Goal: Navigation & Orientation: Understand site structure

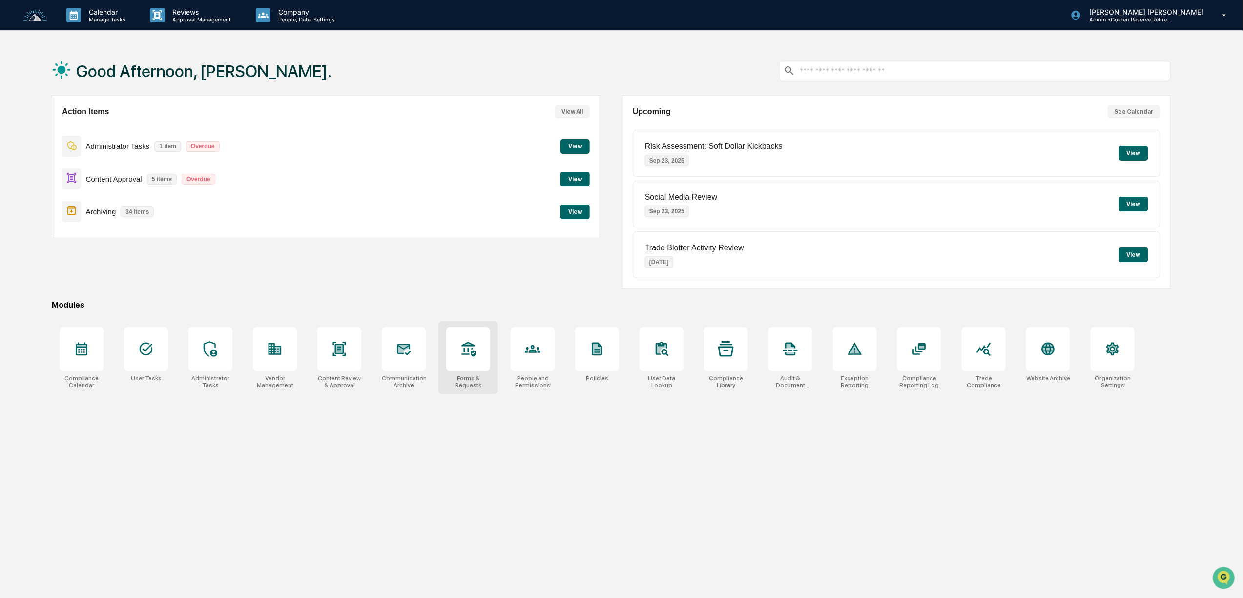
click at [446, 354] on div at bounding box center [468, 349] width 44 height 44
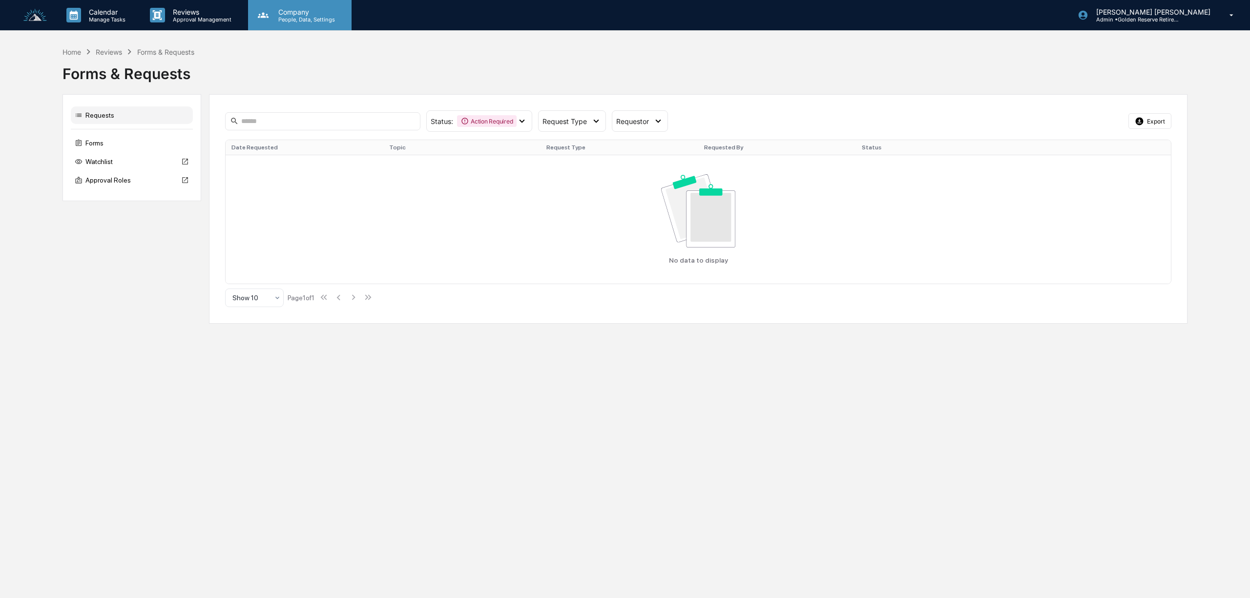
click at [272, 12] on p "Company" at bounding box center [304, 12] width 69 height 8
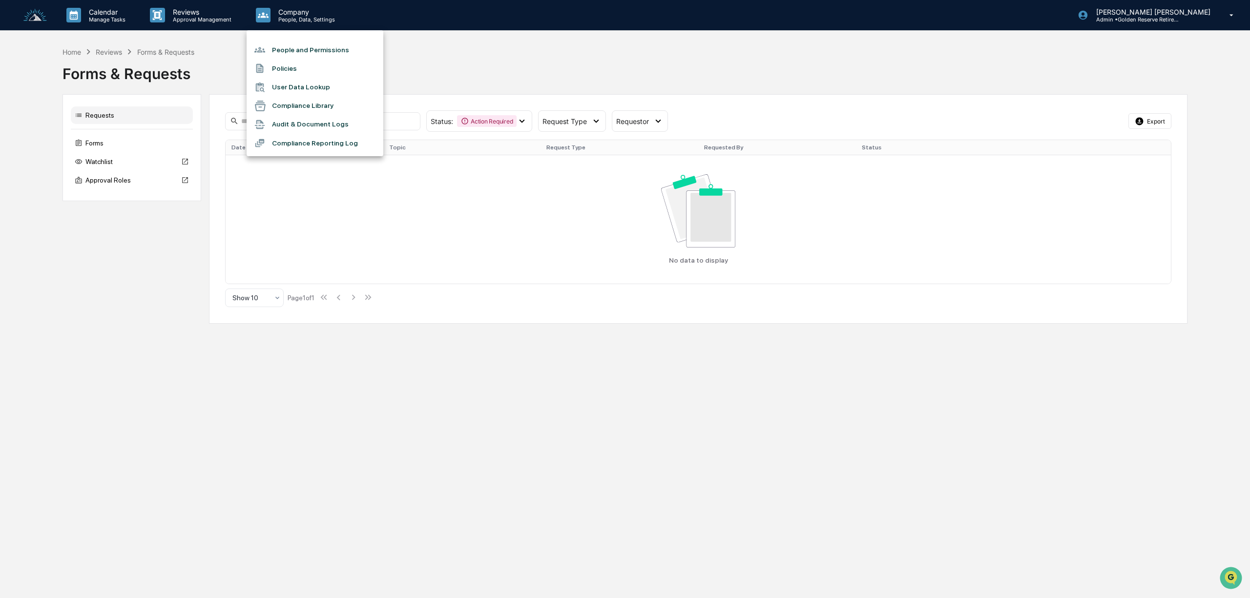
click at [184, 14] on div at bounding box center [625, 299] width 1250 height 598
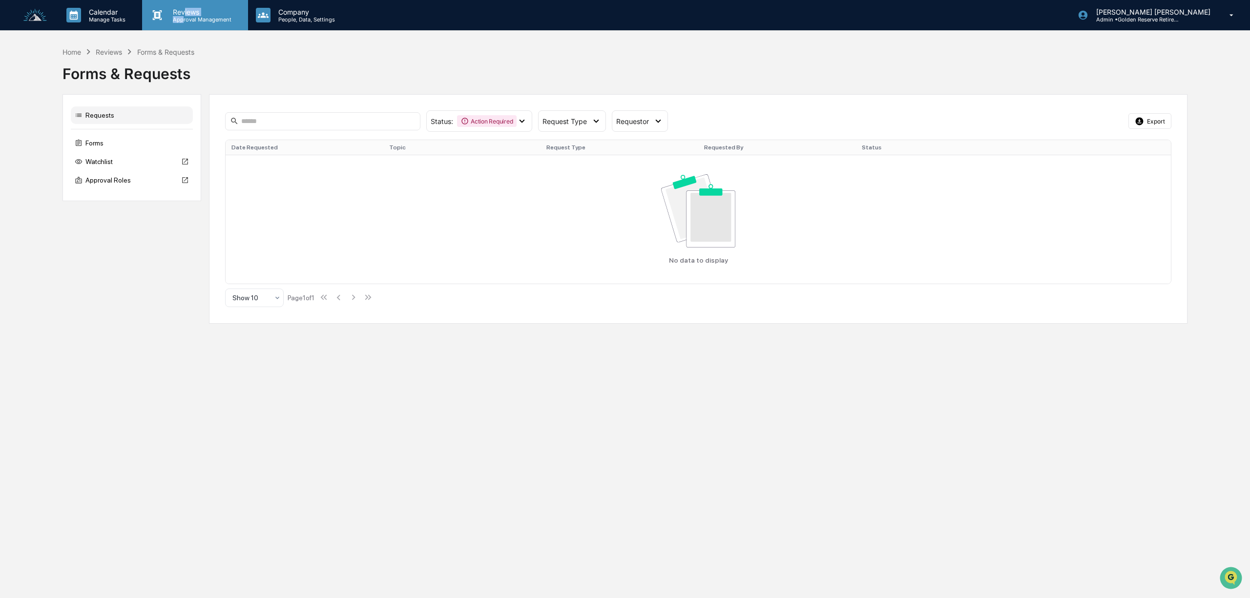
click at [182, 17] on div "Reviews Approval Management" at bounding box center [200, 15] width 71 height 15
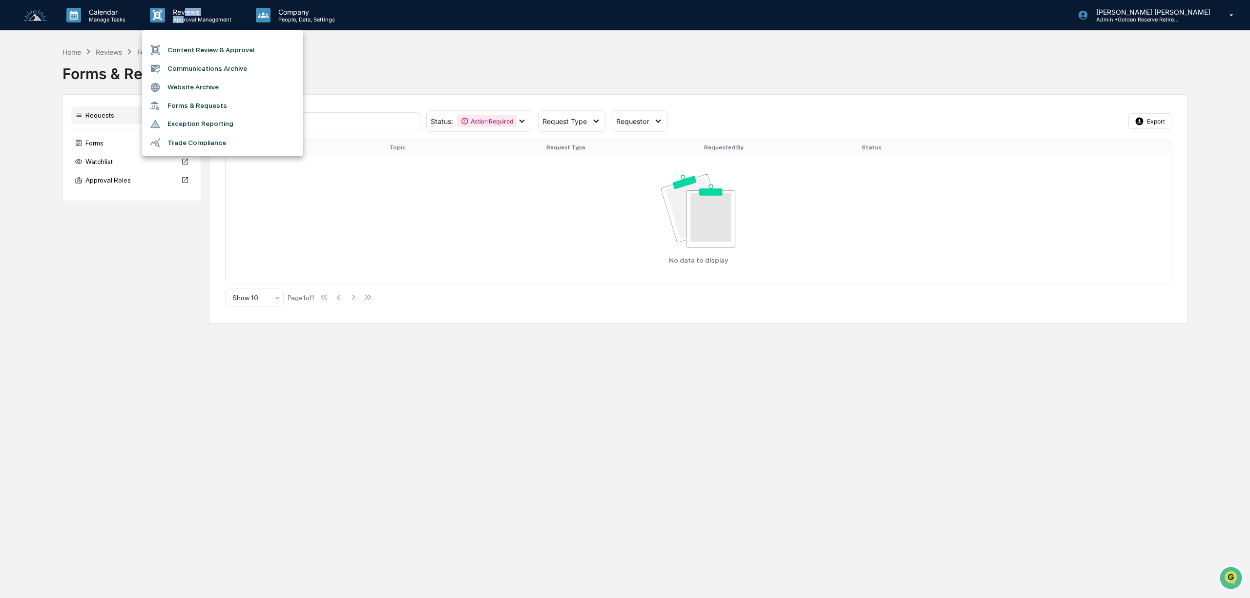
click at [210, 143] on li "Trade Compliance" at bounding box center [222, 142] width 161 height 19
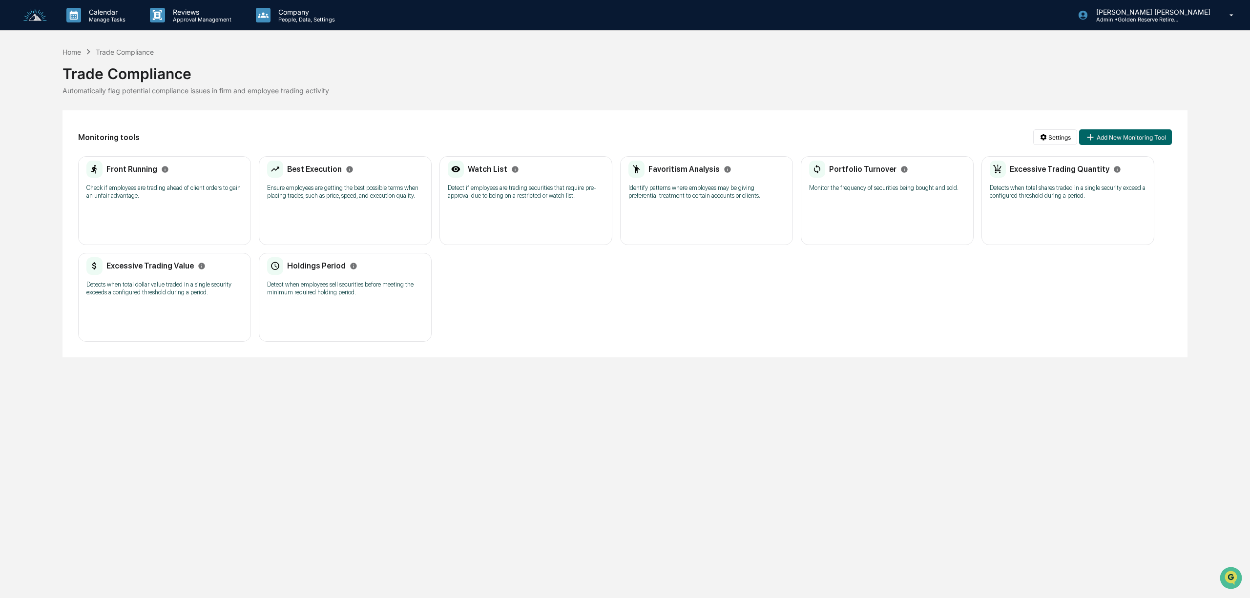
click at [35, 18] on img at bounding box center [34, 15] width 23 height 13
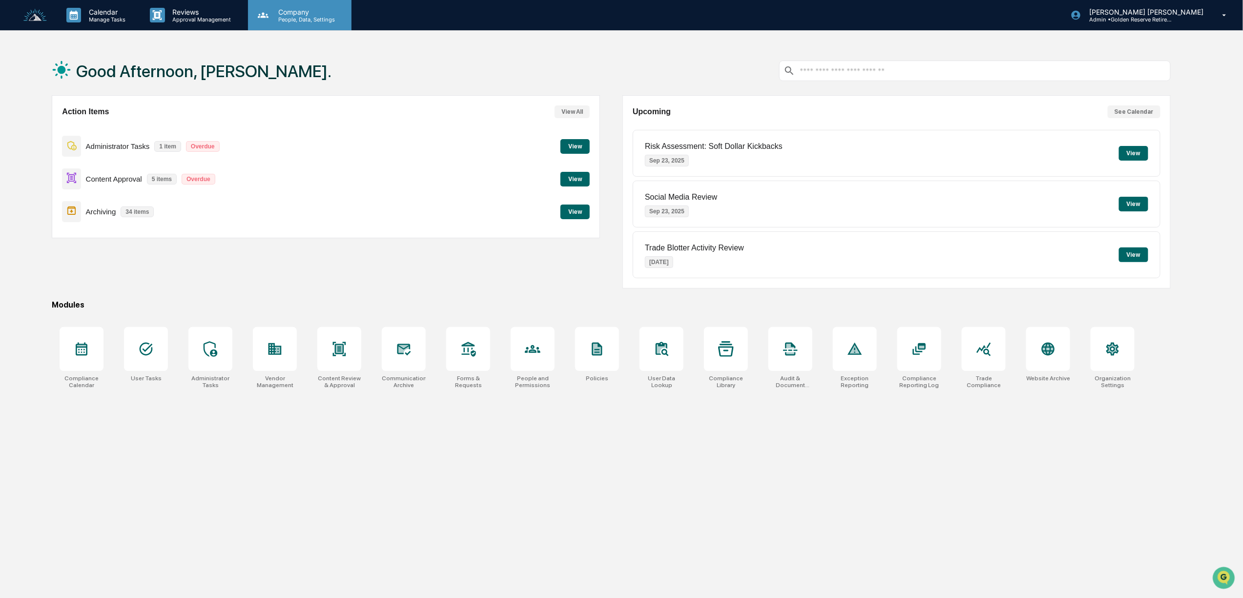
click at [293, 10] on p "Company" at bounding box center [304, 12] width 69 height 8
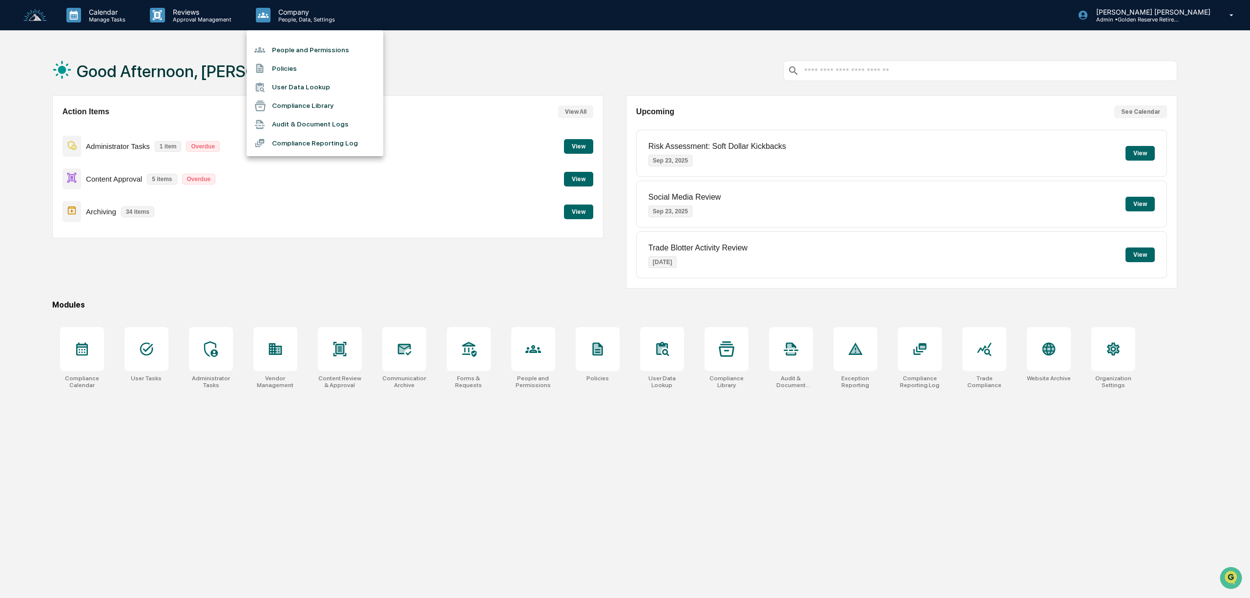
click at [1118, 364] on div at bounding box center [625, 299] width 1250 height 598
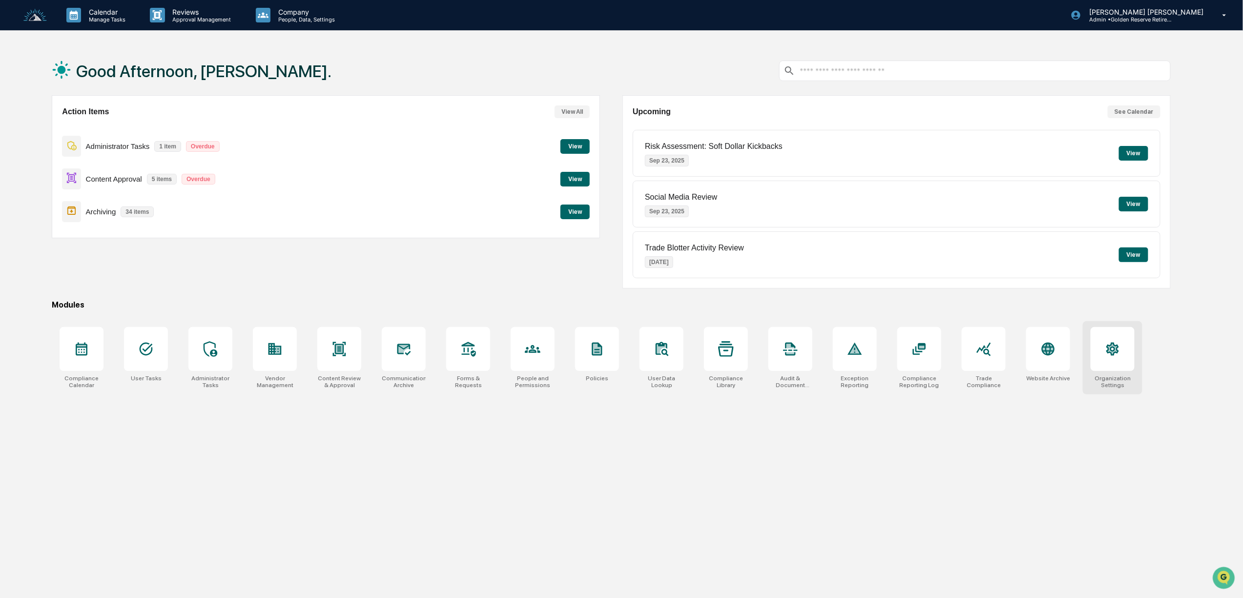
click at [1106, 362] on div at bounding box center [1113, 349] width 44 height 44
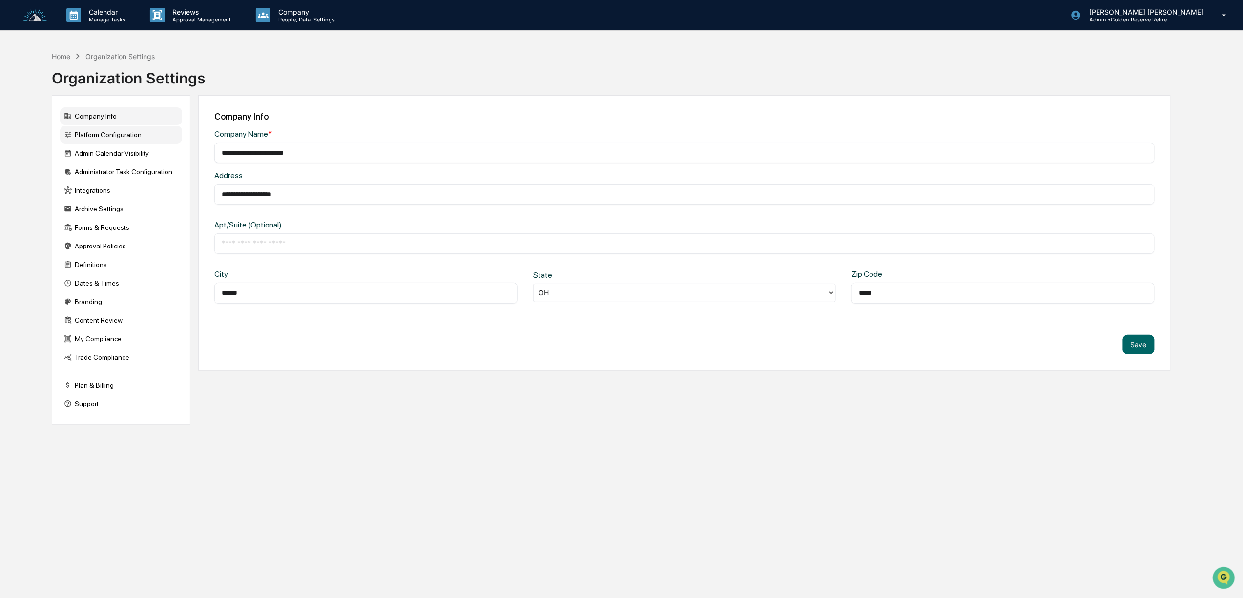
click at [127, 143] on div "Platform Configuration" at bounding box center [121, 135] width 122 height 18
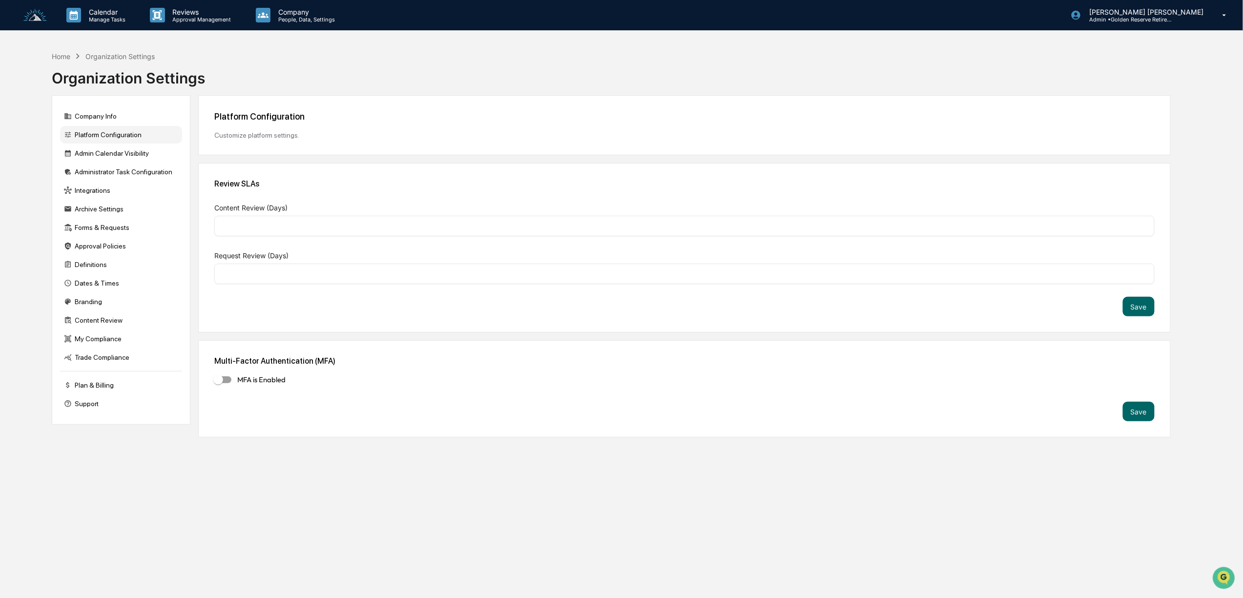
type input "*"
click at [98, 153] on div "Admin Calendar Visibility" at bounding box center [121, 154] width 122 height 18
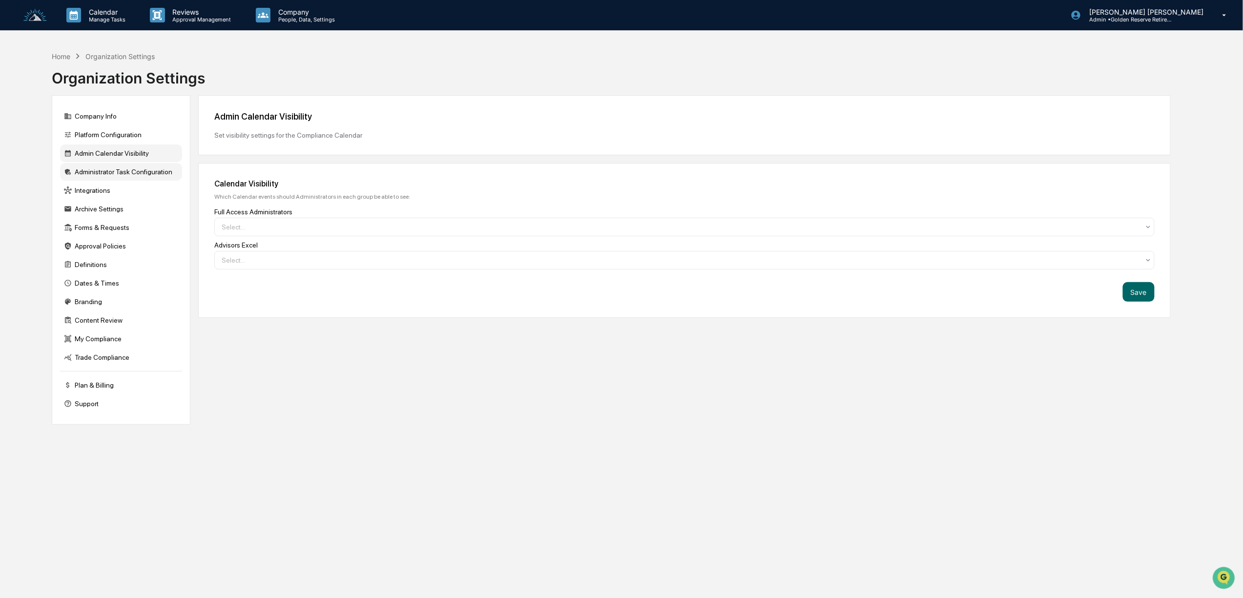
click at [109, 176] on div "Administrator Task Configuration" at bounding box center [121, 172] width 122 height 18
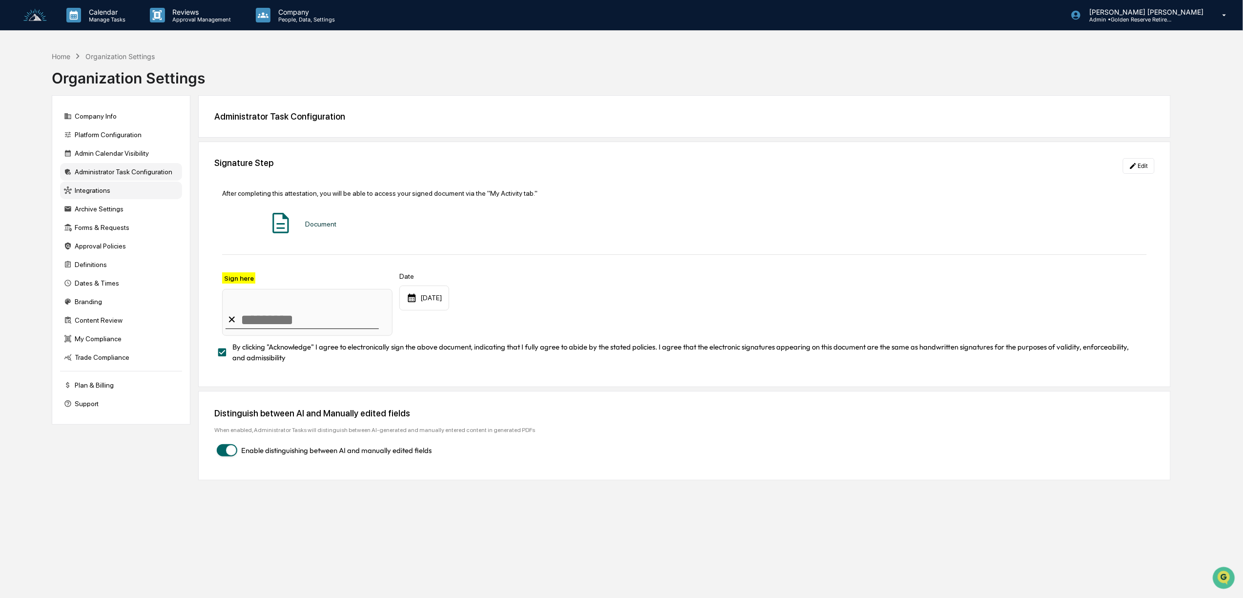
click at [107, 195] on div "Integrations" at bounding box center [121, 191] width 122 height 18
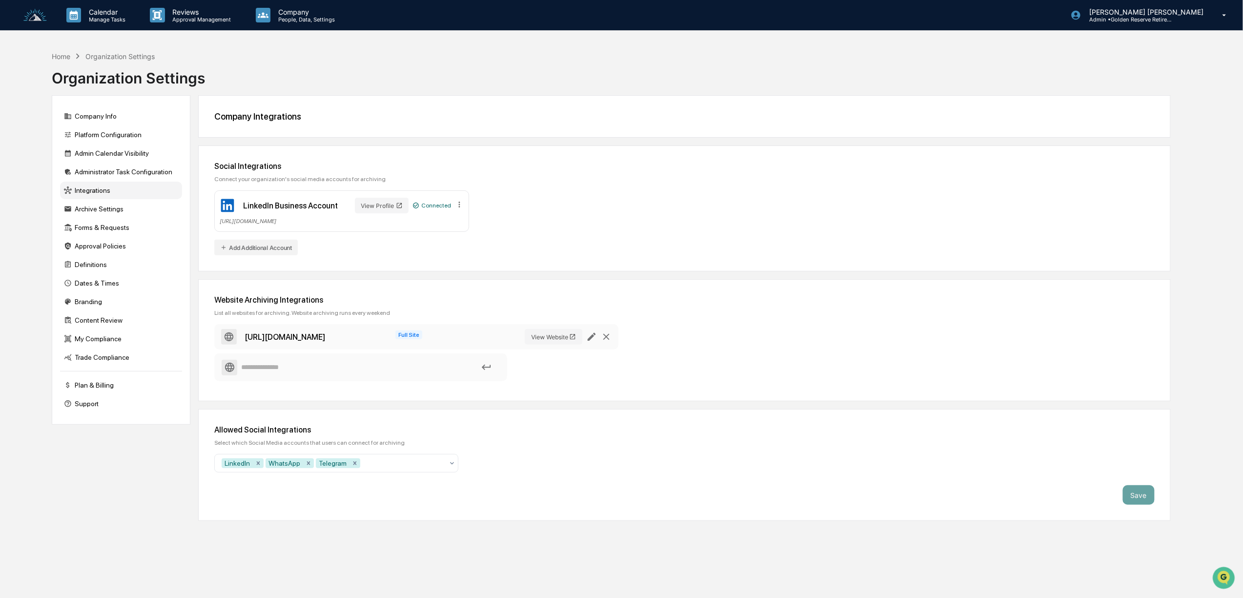
scroll to position [47, 0]
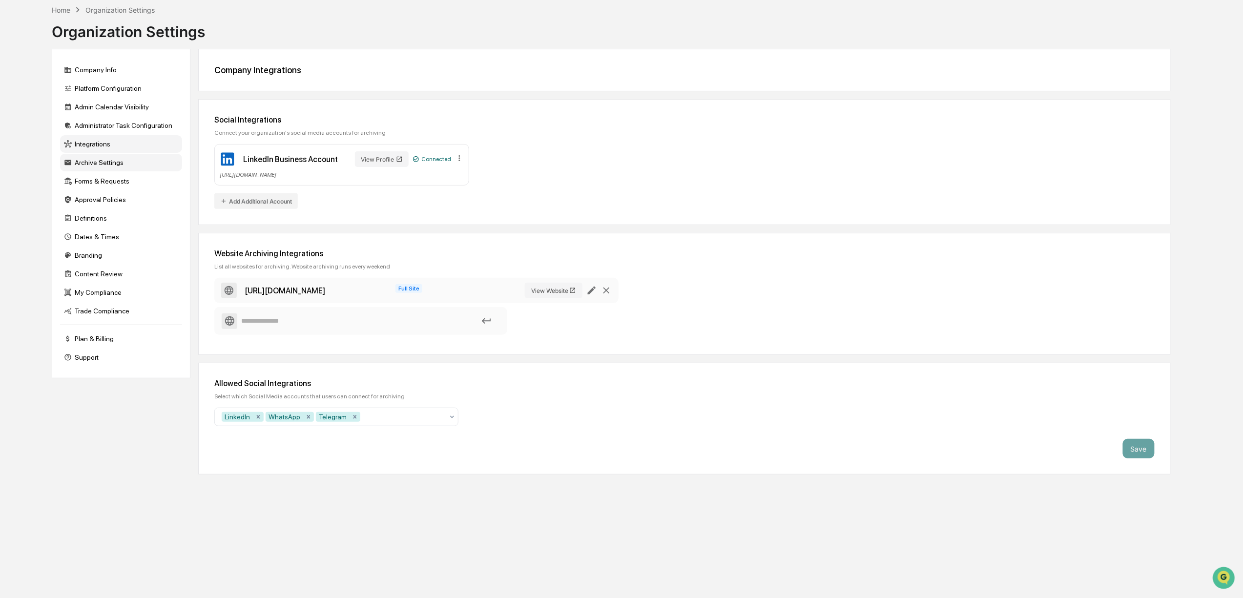
click at [77, 165] on div "Archive Settings" at bounding box center [121, 163] width 122 height 18
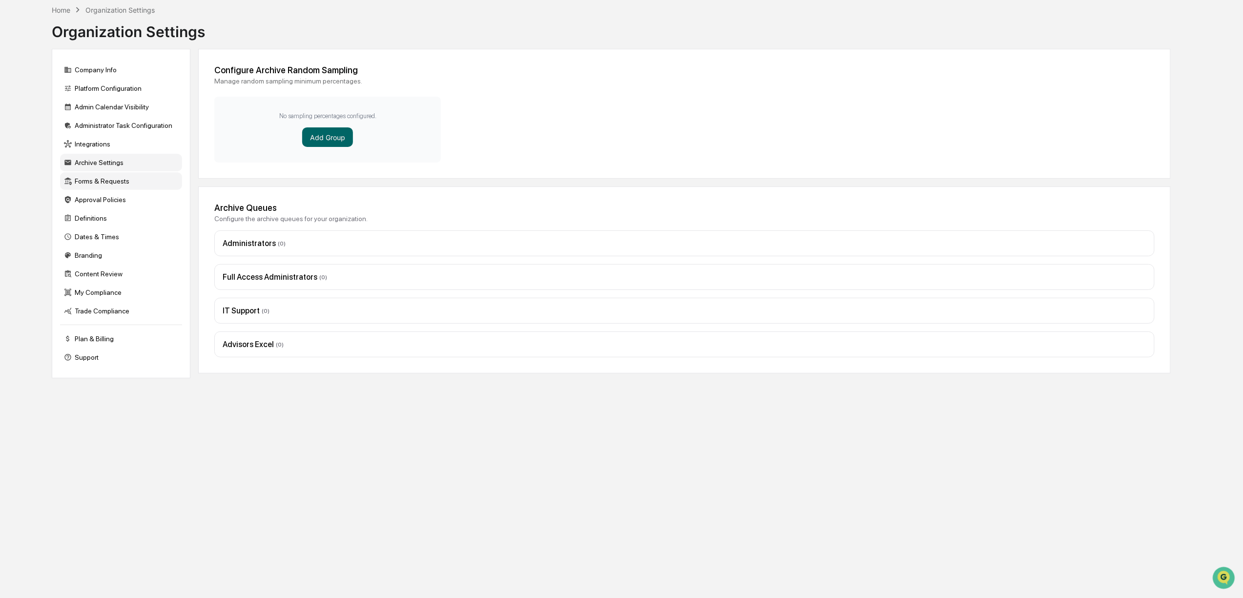
click at [123, 190] on div "Forms & Requests" at bounding box center [121, 181] width 122 height 18
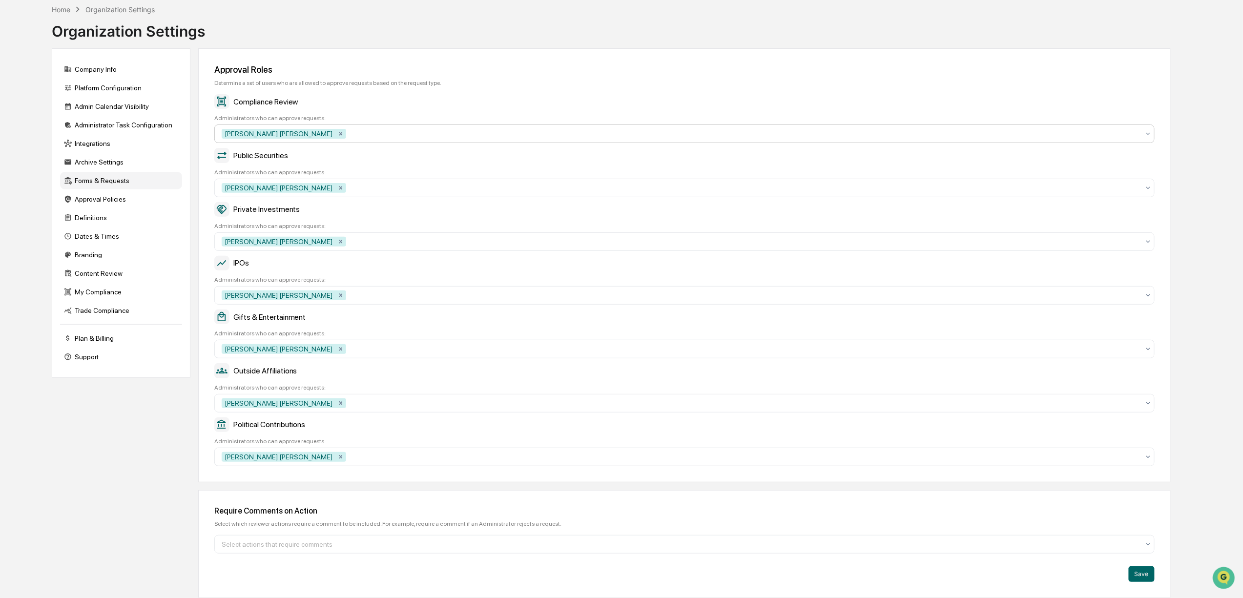
scroll to position [58, 0]
click at [104, 209] on div "Definitions" at bounding box center [121, 218] width 122 height 18
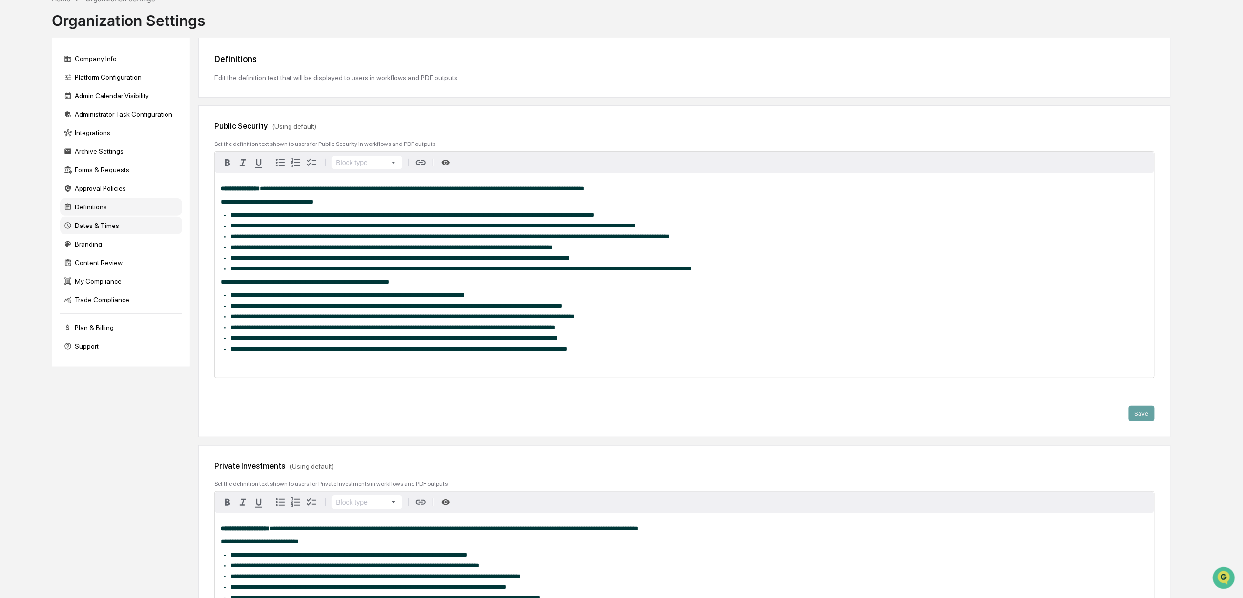
click at [112, 234] on div "Dates & Times" at bounding box center [121, 226] width 122 height 18
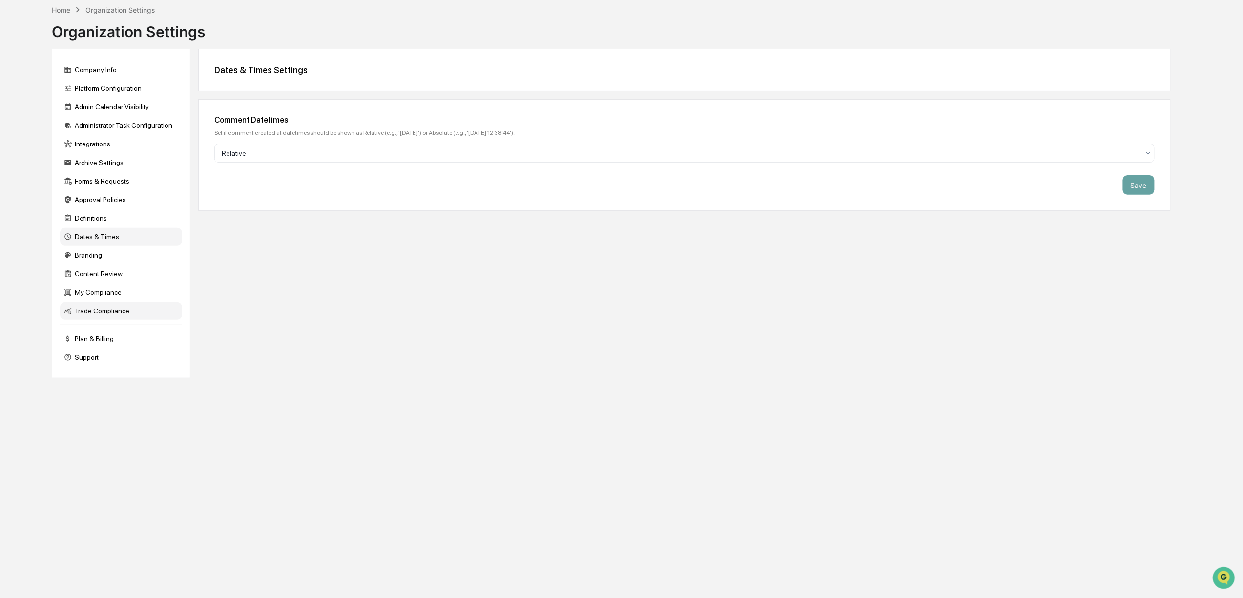
click at [137, 320] on div "Trade Compliance" at bounding box center [121, 311] width 122 height 18
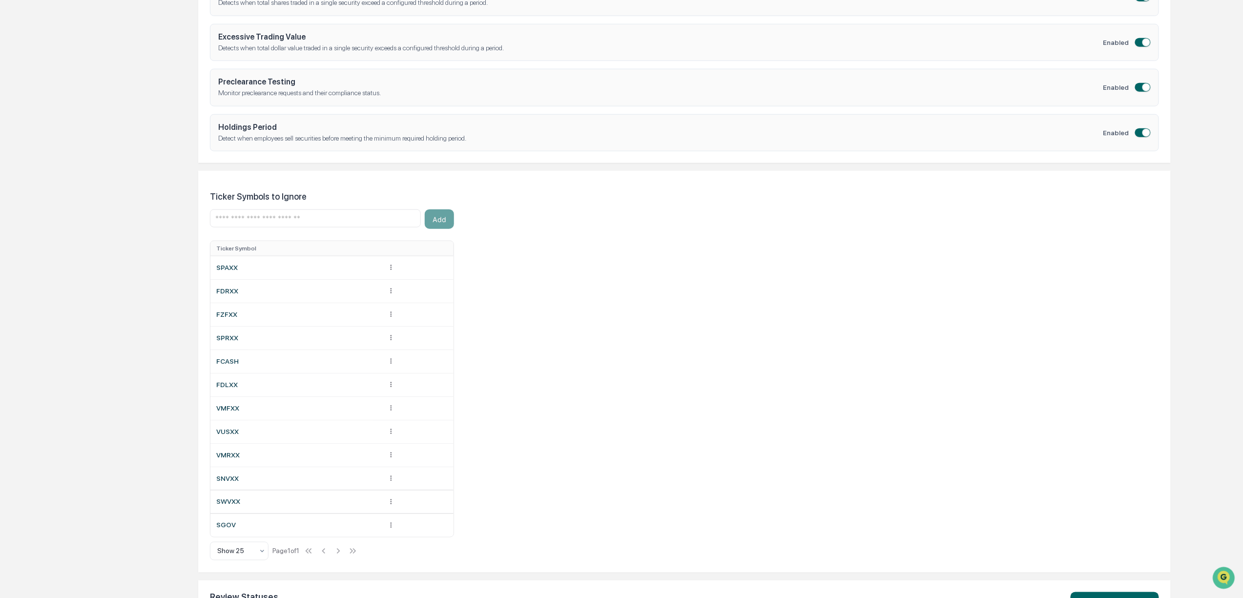
scroll to position [514, 0]
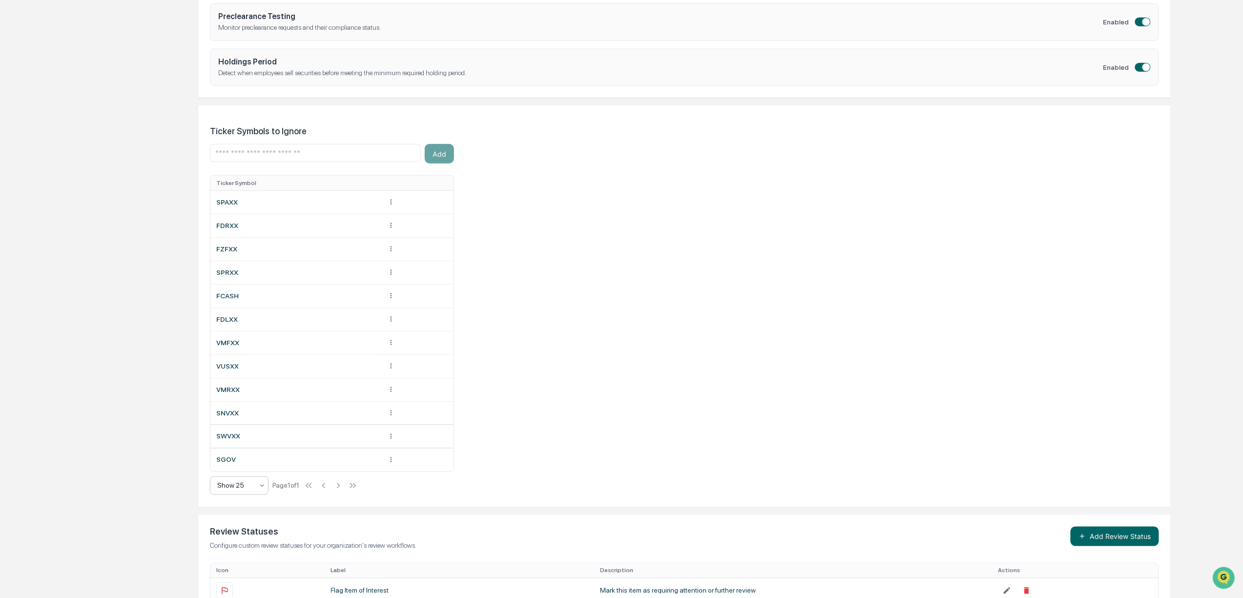
click at [256, 491] on div "Show 25" at bounding box center [235, 486] width 46 height 14
click at [239, 591] on div "Show 100" at bounding box center [240, 592] width 58 height 20
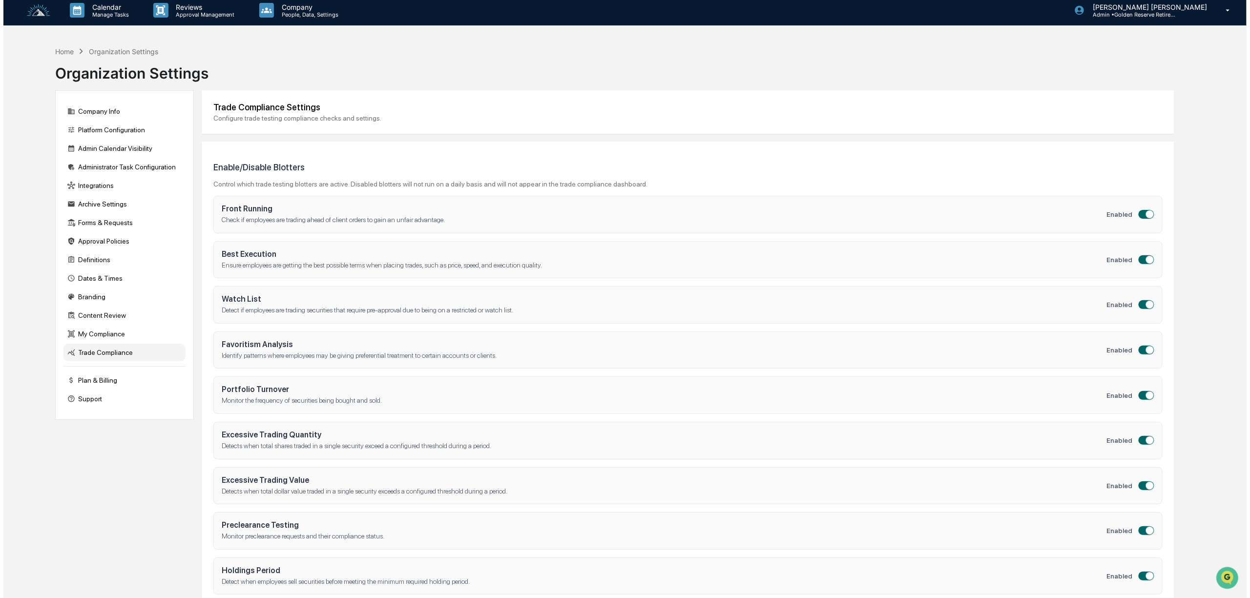
scroll to position [0, 0]
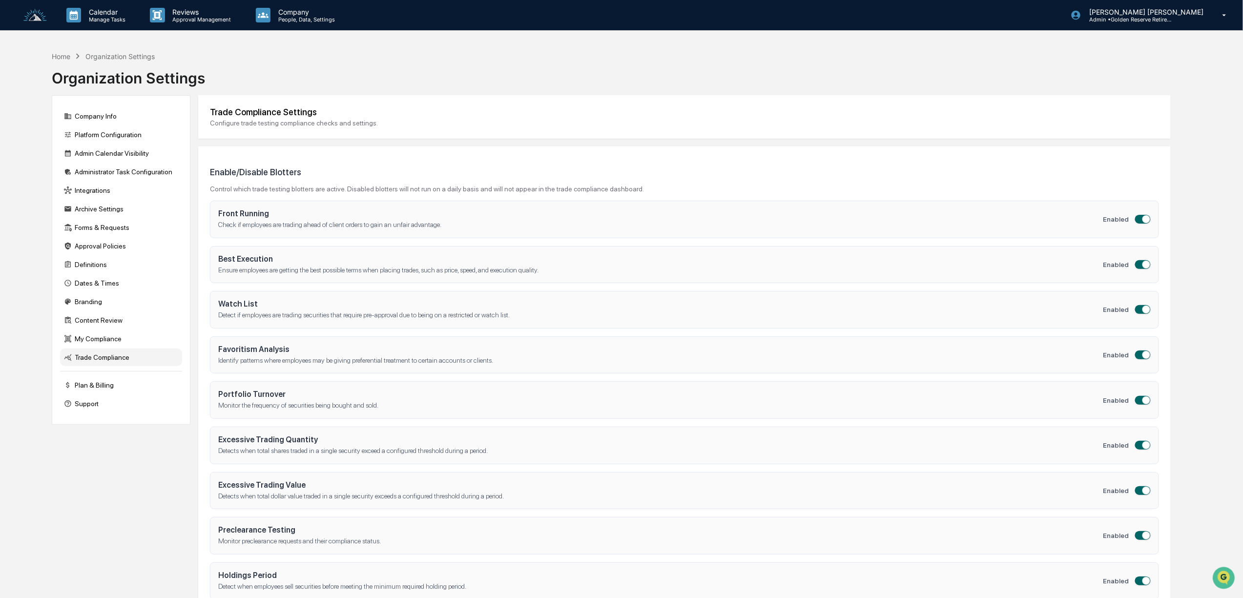
click at [26, 23] on link at bounding box center [40, 15] width 35 height 30
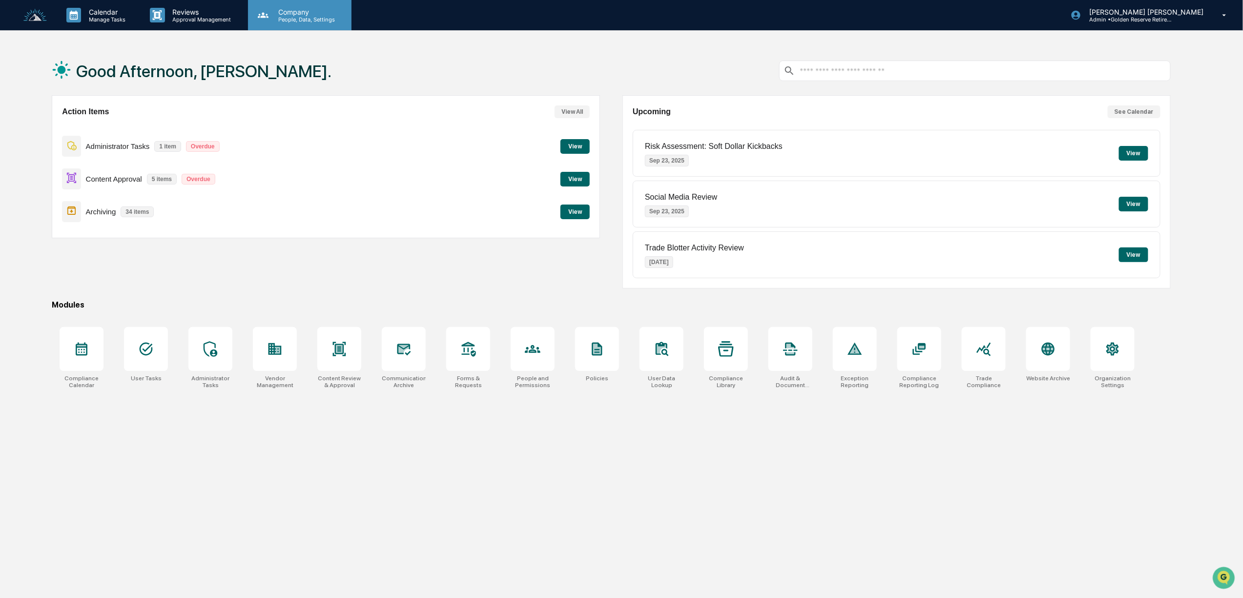
click at [319, 22] on div "Company People, Data, Settings" at bounding box center [299, 15] width 103 height 30
